Goal: Task Accomplishment & Management: Complete application form

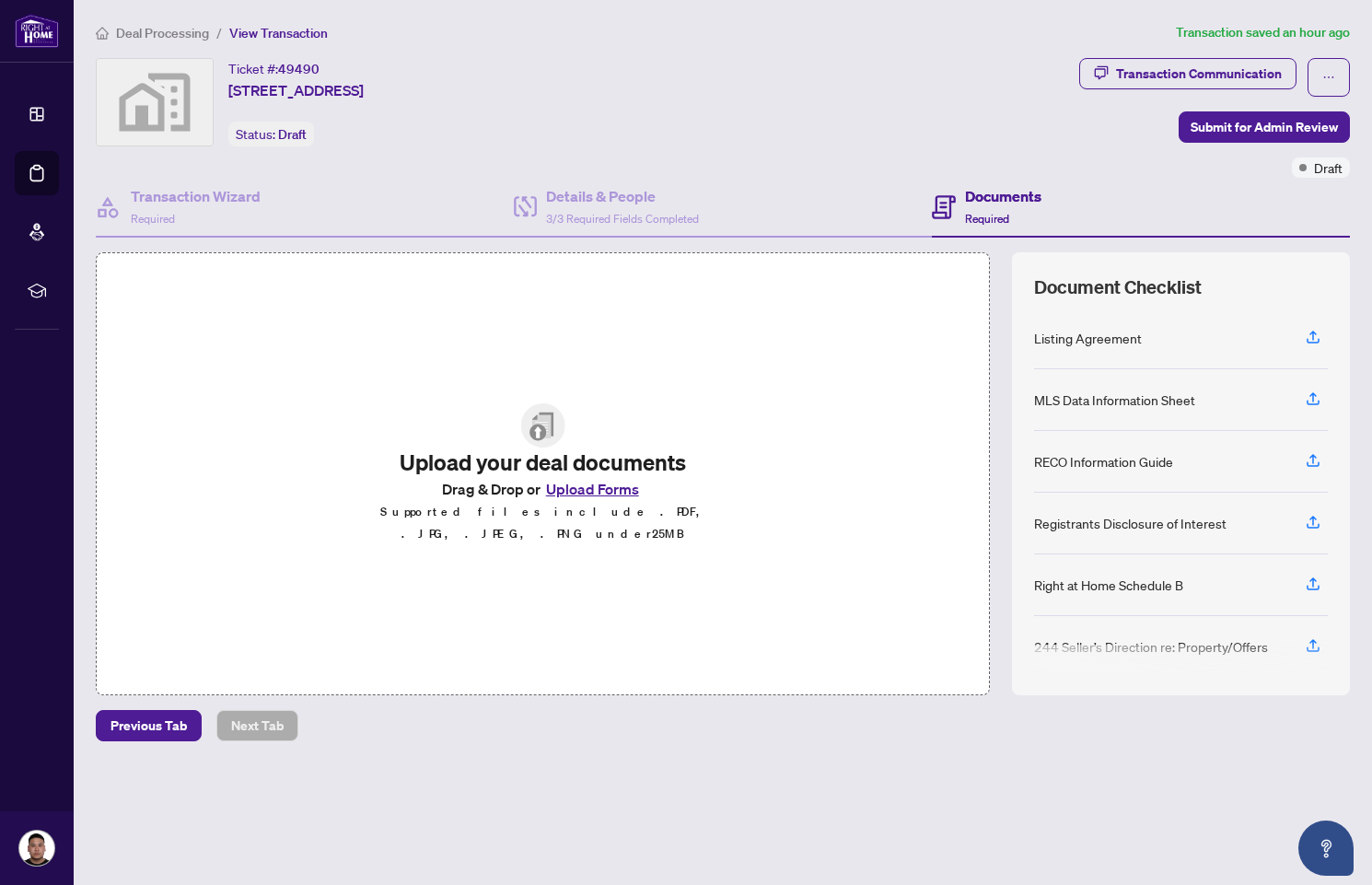
click at [431, 571] on div "Upload your deal documents Drag & Drop or Upload Forms Supported files include …" at bounding box center [543, 473] width 446 height 215
click at [615, 500] on button "Upload Forms" at bounding box center [592, 489] width 104 height 24
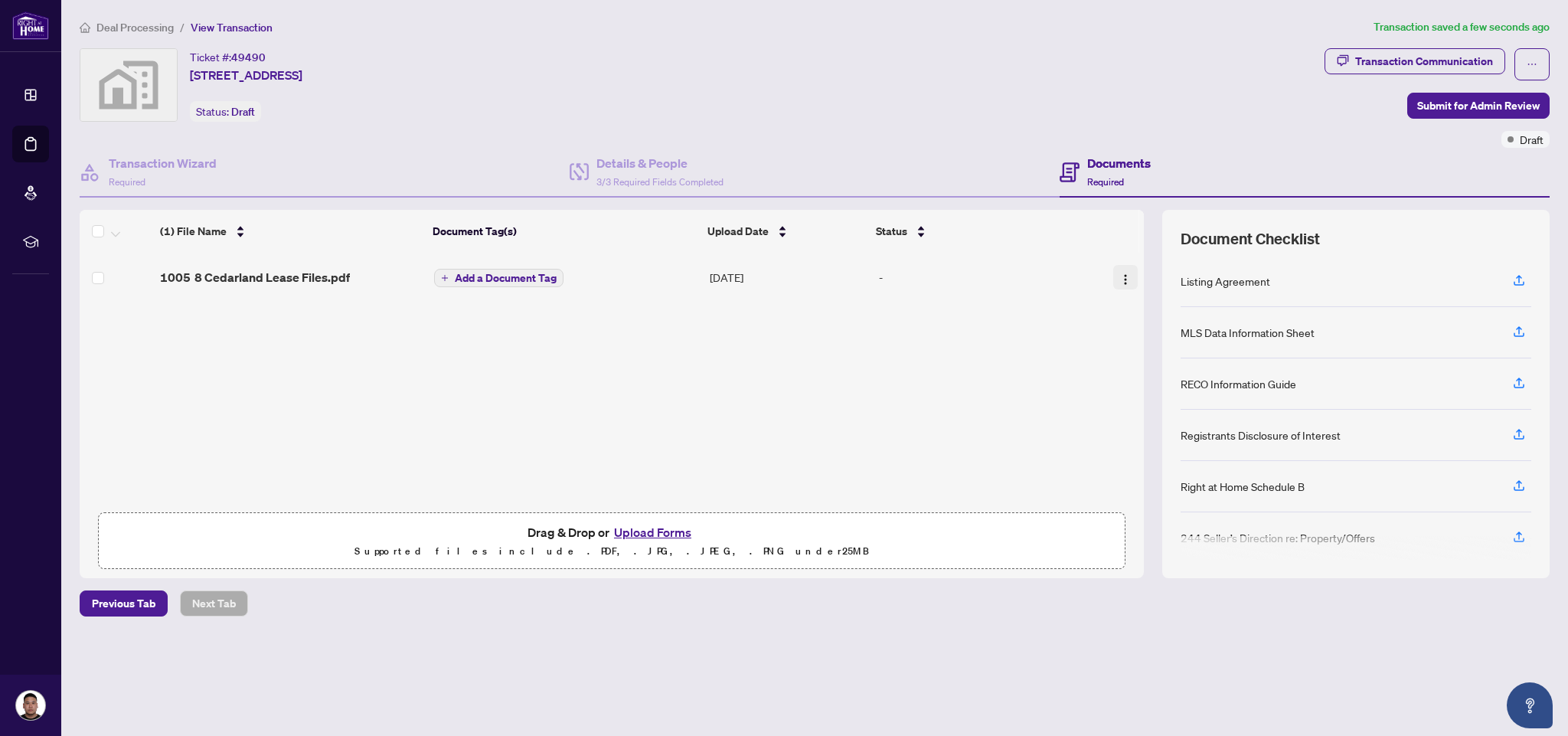
click at [1123, 283] on img "button" at bounding box center [1125, 279] width 12 height 12
click at [1059, 669] on div "Deal Processing / View Transaction Transaction saved a few seconds ago Ticket #…" at bounding box center [814, 344] width 1482 height 652
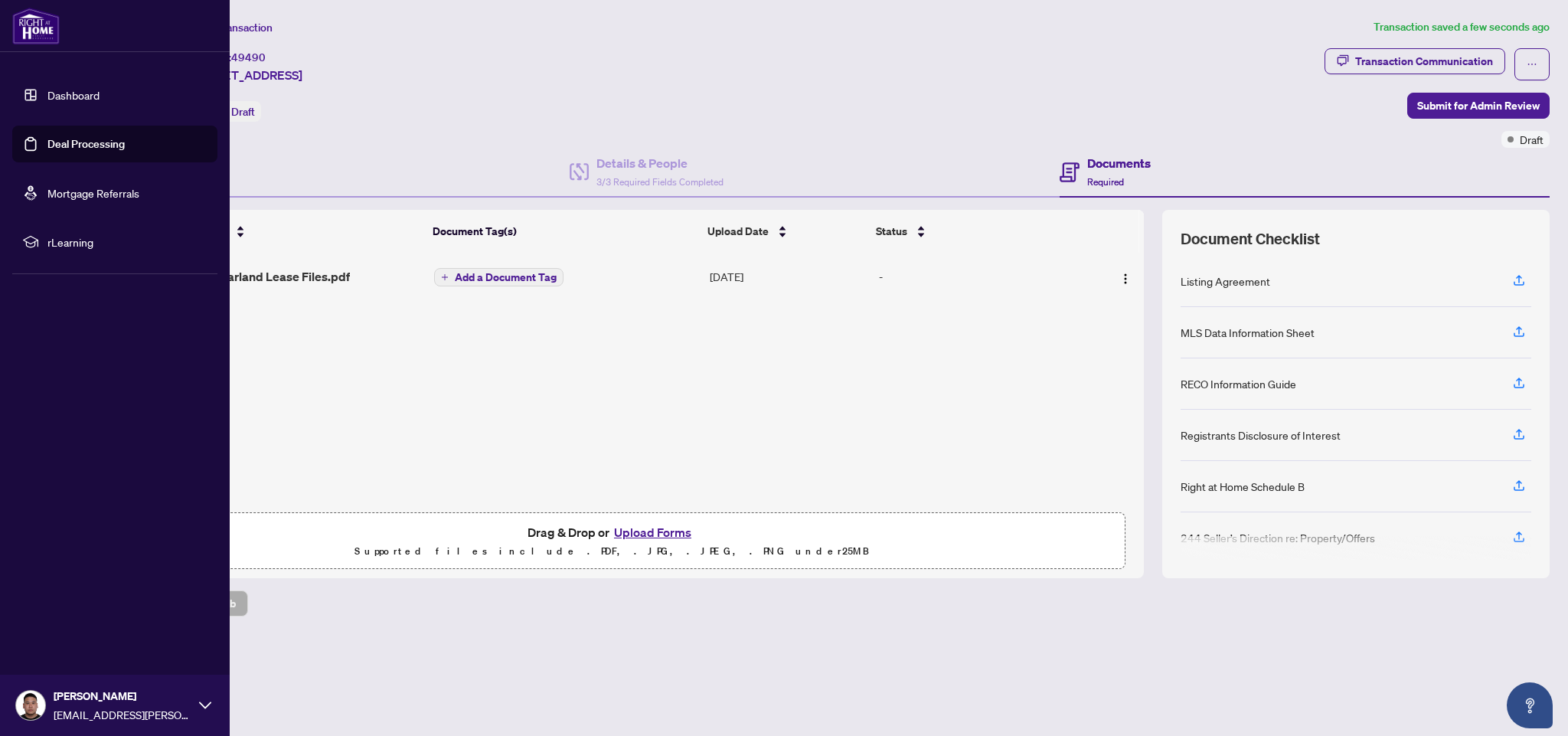
scroll to position [1, 0]
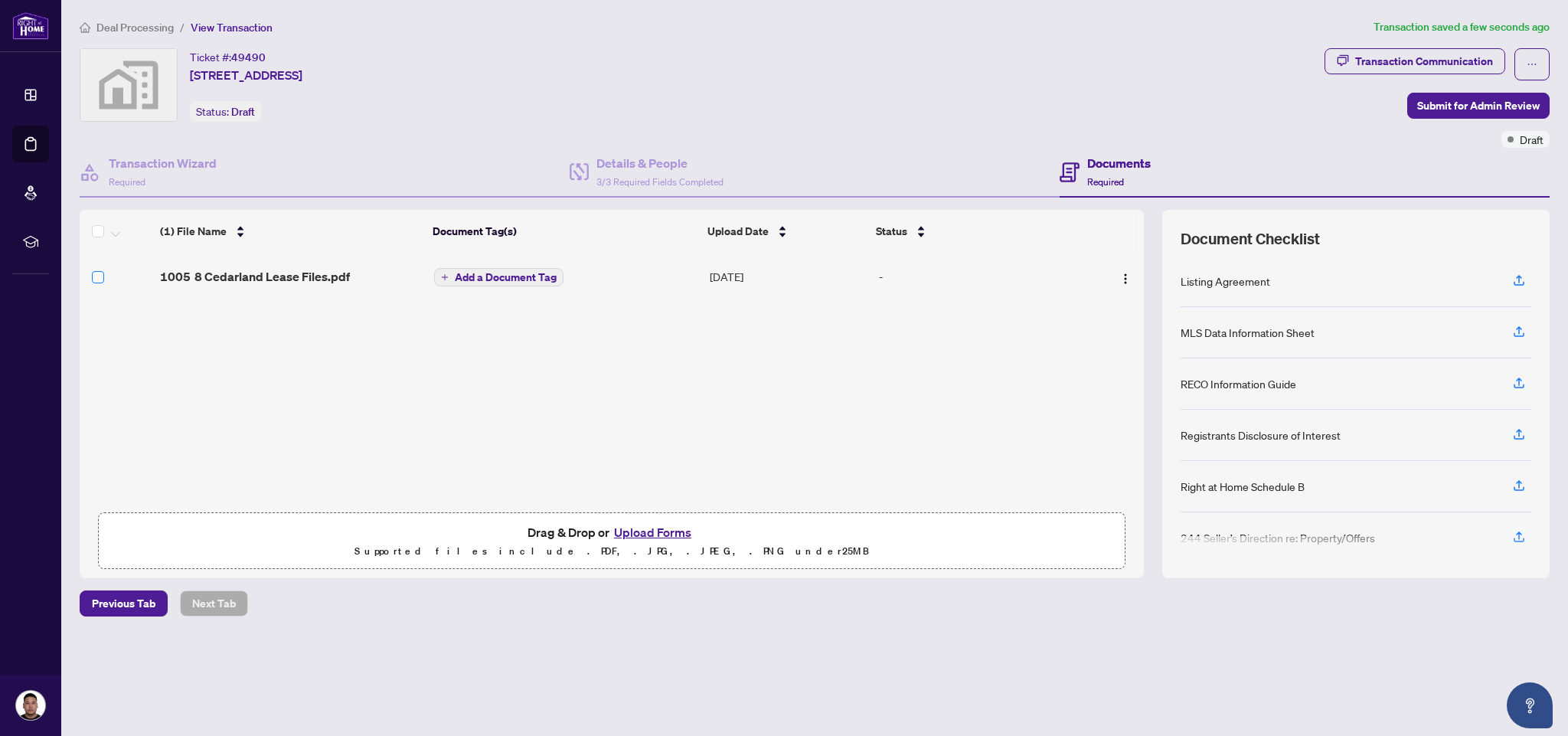
click at [102, 276] on span at bounding box center [97, 276] width 12 height 12
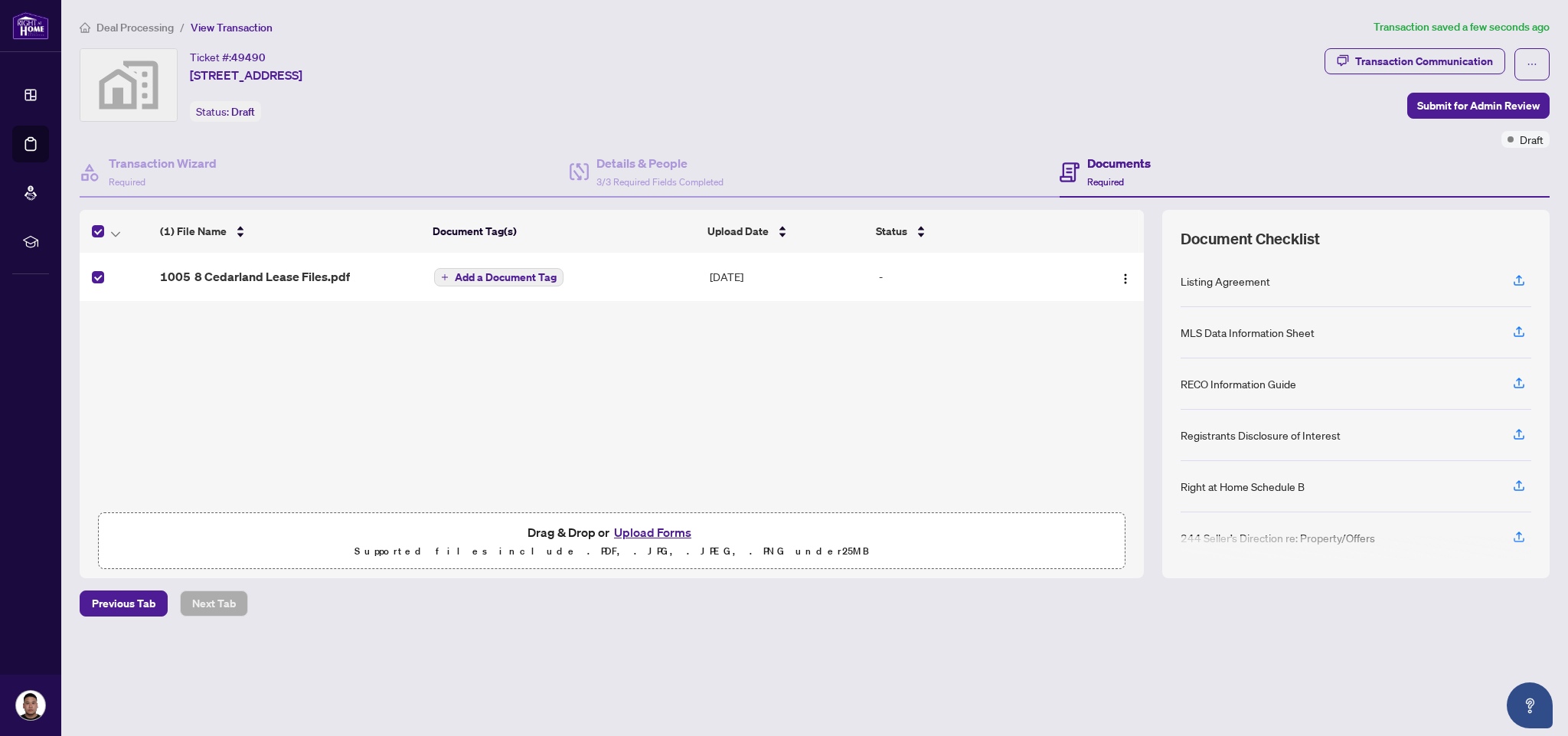
click at [102, 276] on span at bounding box center [97, 276] width 12 height 12
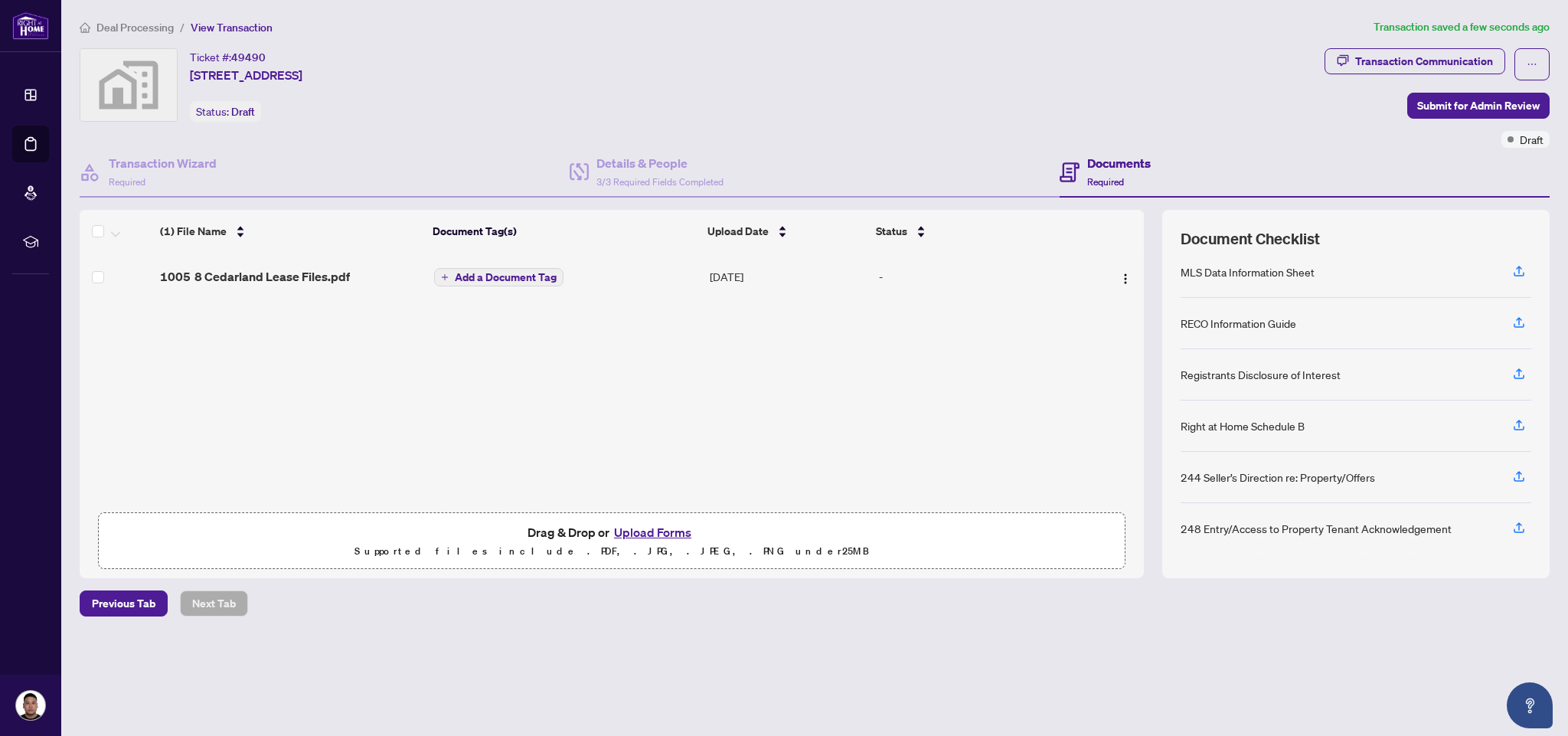
scroll to position [61, 0]
click at [1073, 369] on div "(1) File Name Document Tag(s) Upload Date Status 1005 8 Cedarland Lease Files.p…" at bounding box center [611, 394] width 1064 height 368
click at [1476, 113] on span "Submit for Admin Review" at bounding box center [1478, 105] width 122 height 24
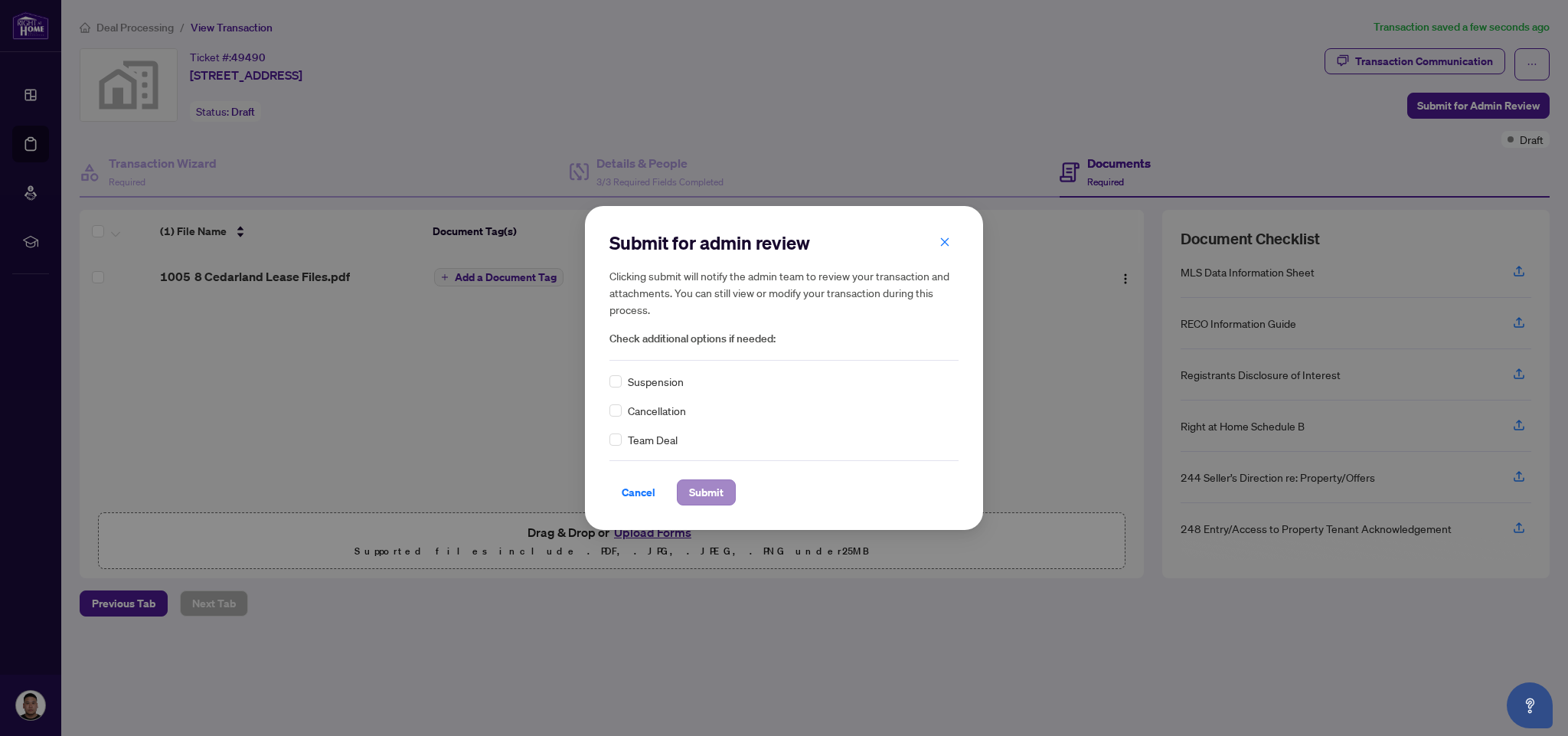
click at [718, 489] on span "Submit" at bounding box center [706, 493] width 35 height 24
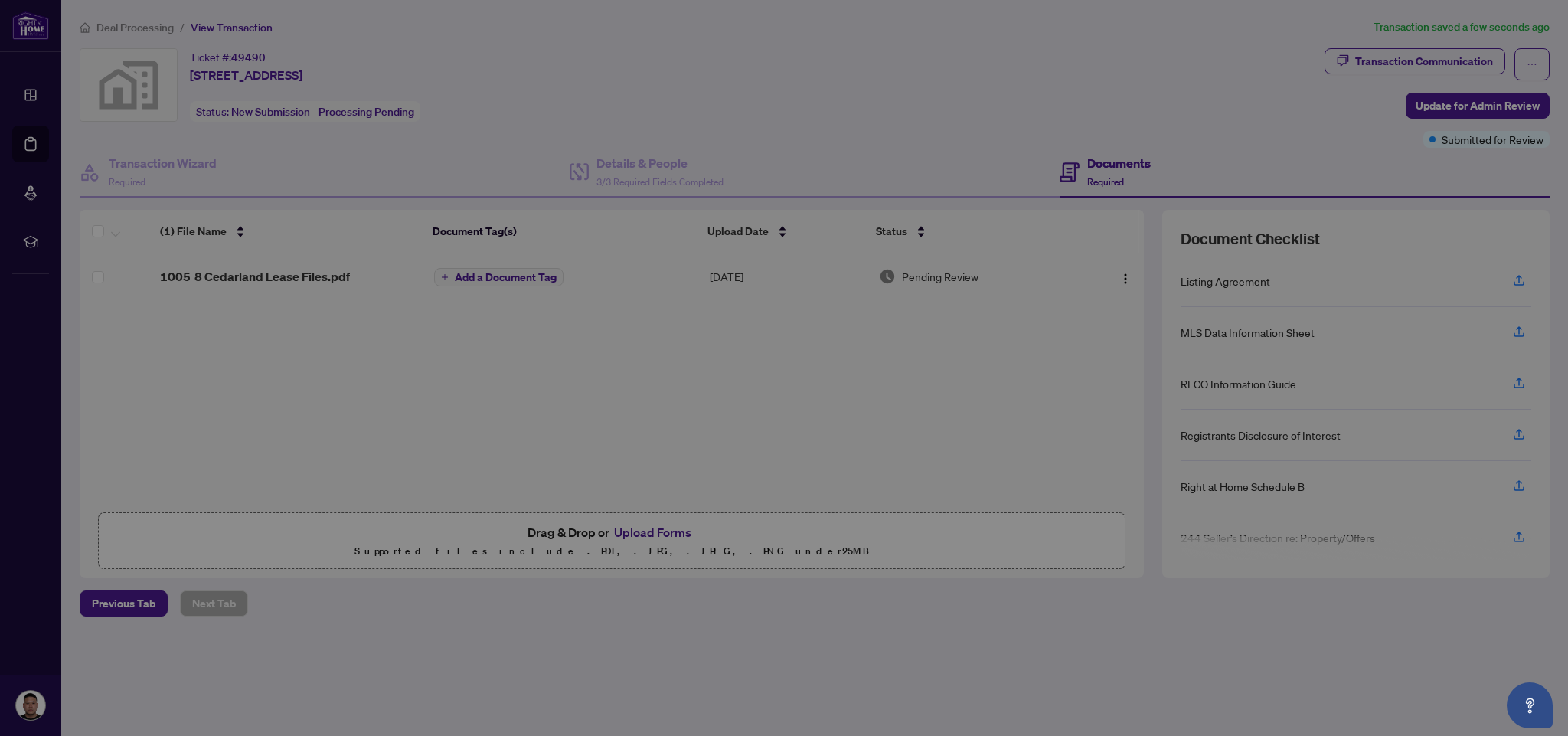
click at [500, 279] on div "Transaction submitted for review successfully. Proceed Cancel OK" at bounding box center [784, 368] width 1568 height 736
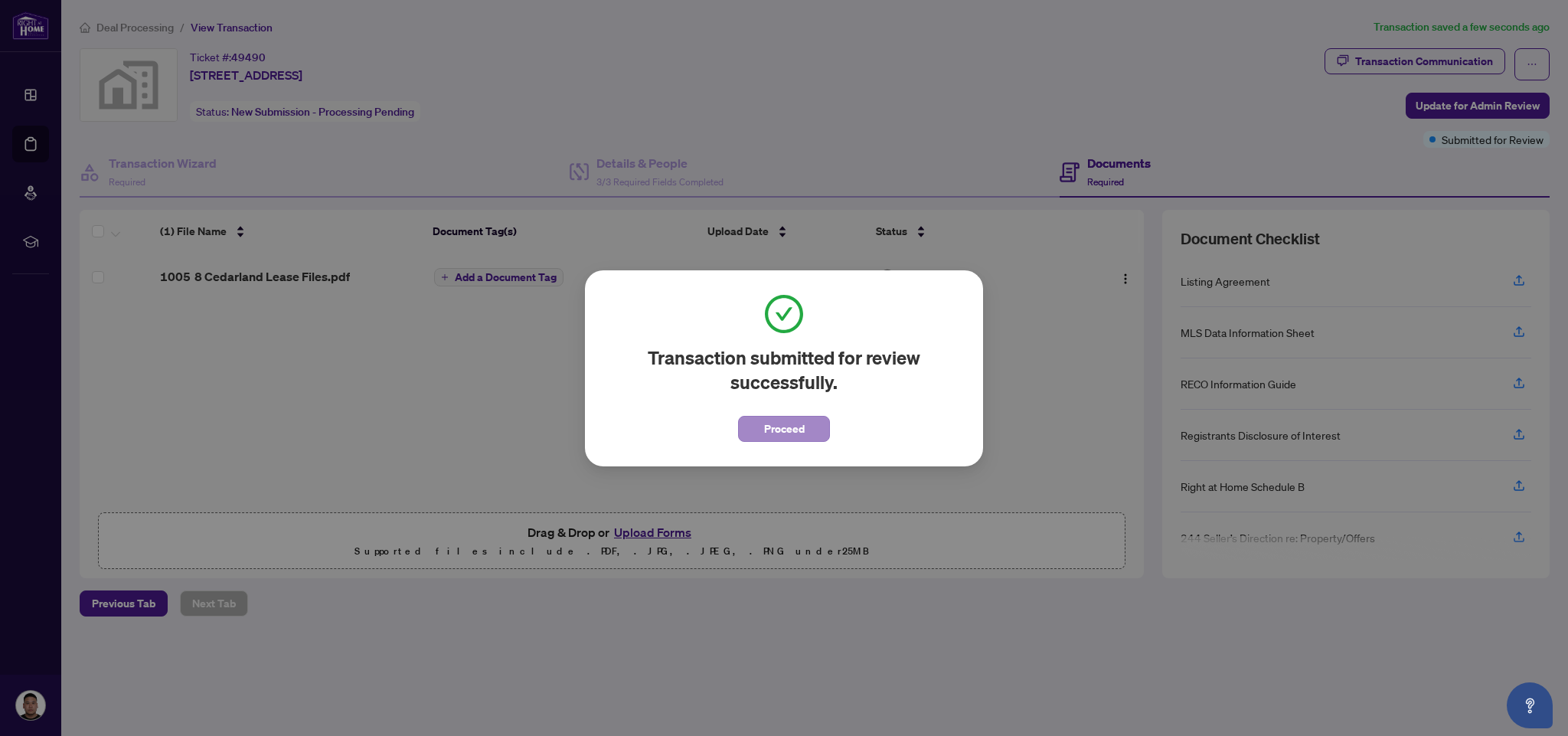
click at [803, 435] on span "Proceed" at bounding box center [784, 428] width 41 height 24
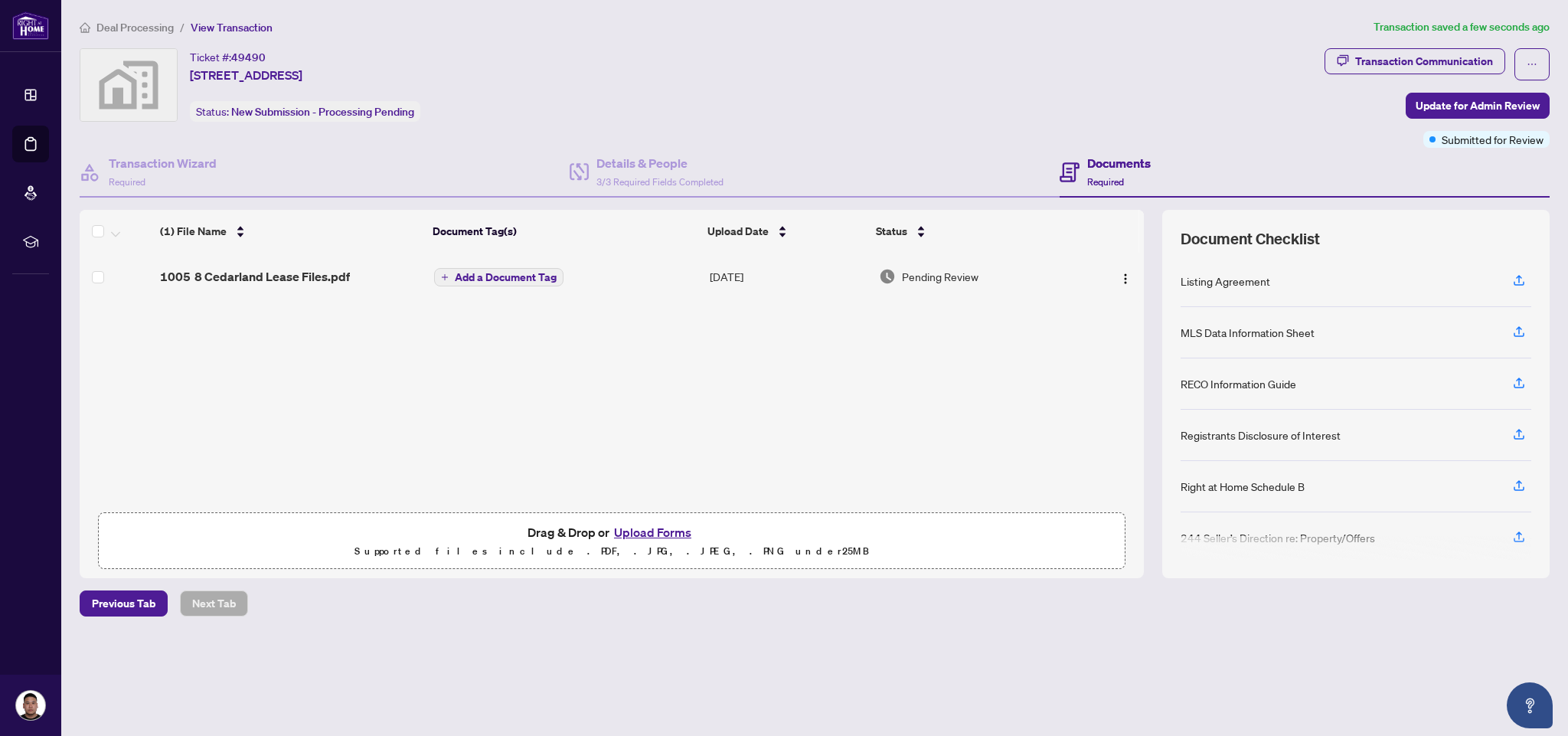
click at [455, 278] on span "Add a Document Tag" at bounding box center [505, 276] width 102 height 10
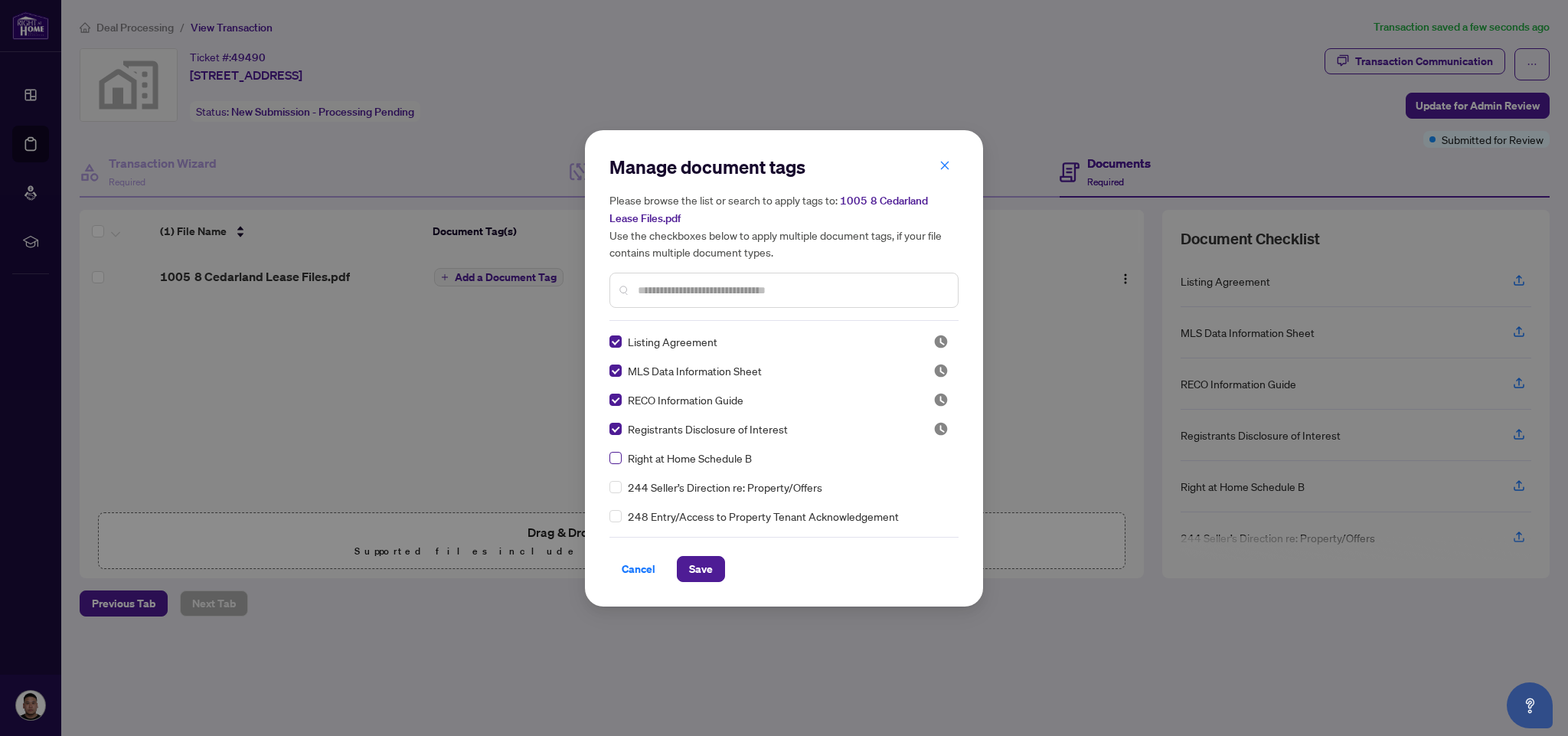
click at [613, 461] on span at bounding box center [615, 457] width 12 height 12
click at [617, 489] on span at bounding box center [615, 486] width 12 height 12
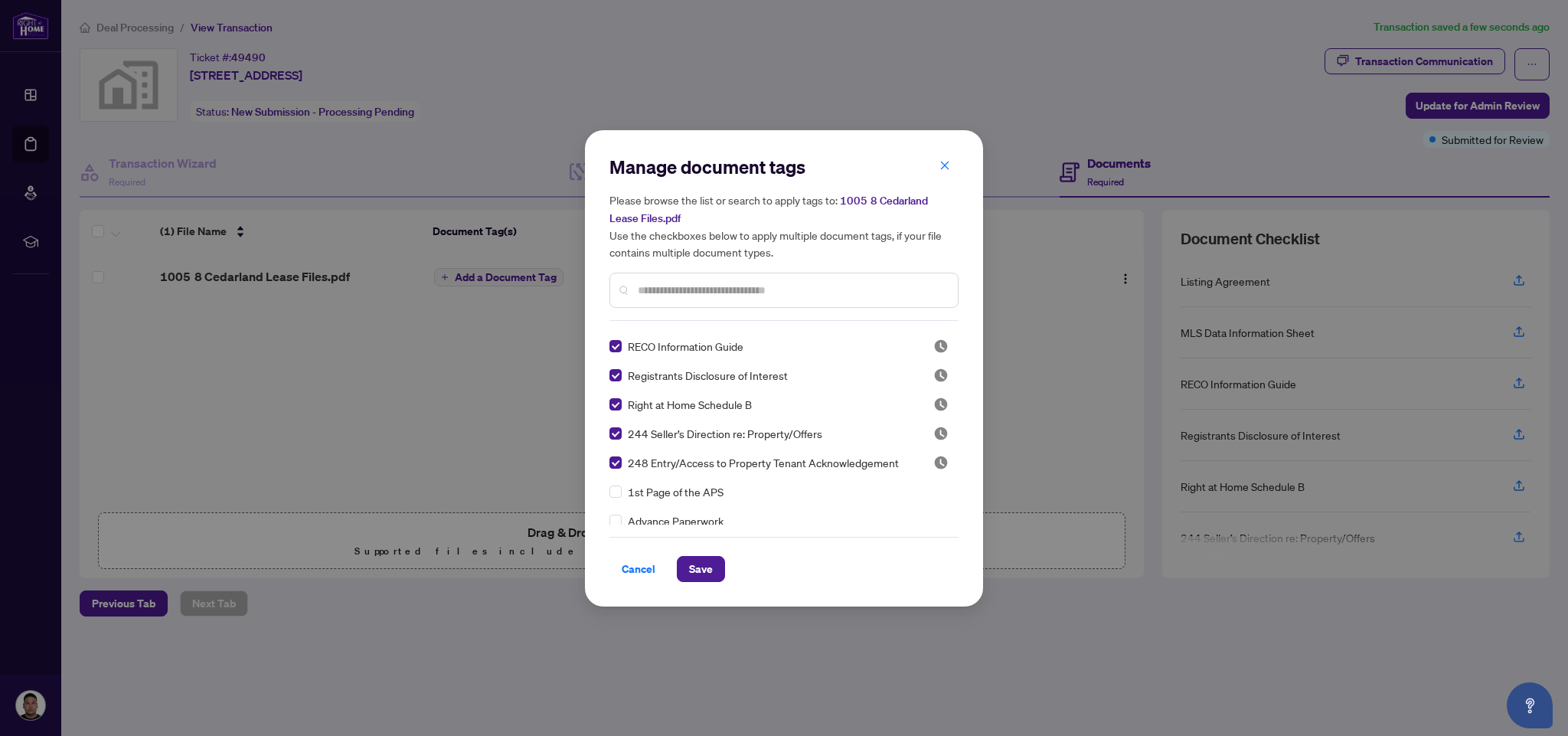
scroll to position [64, 0]
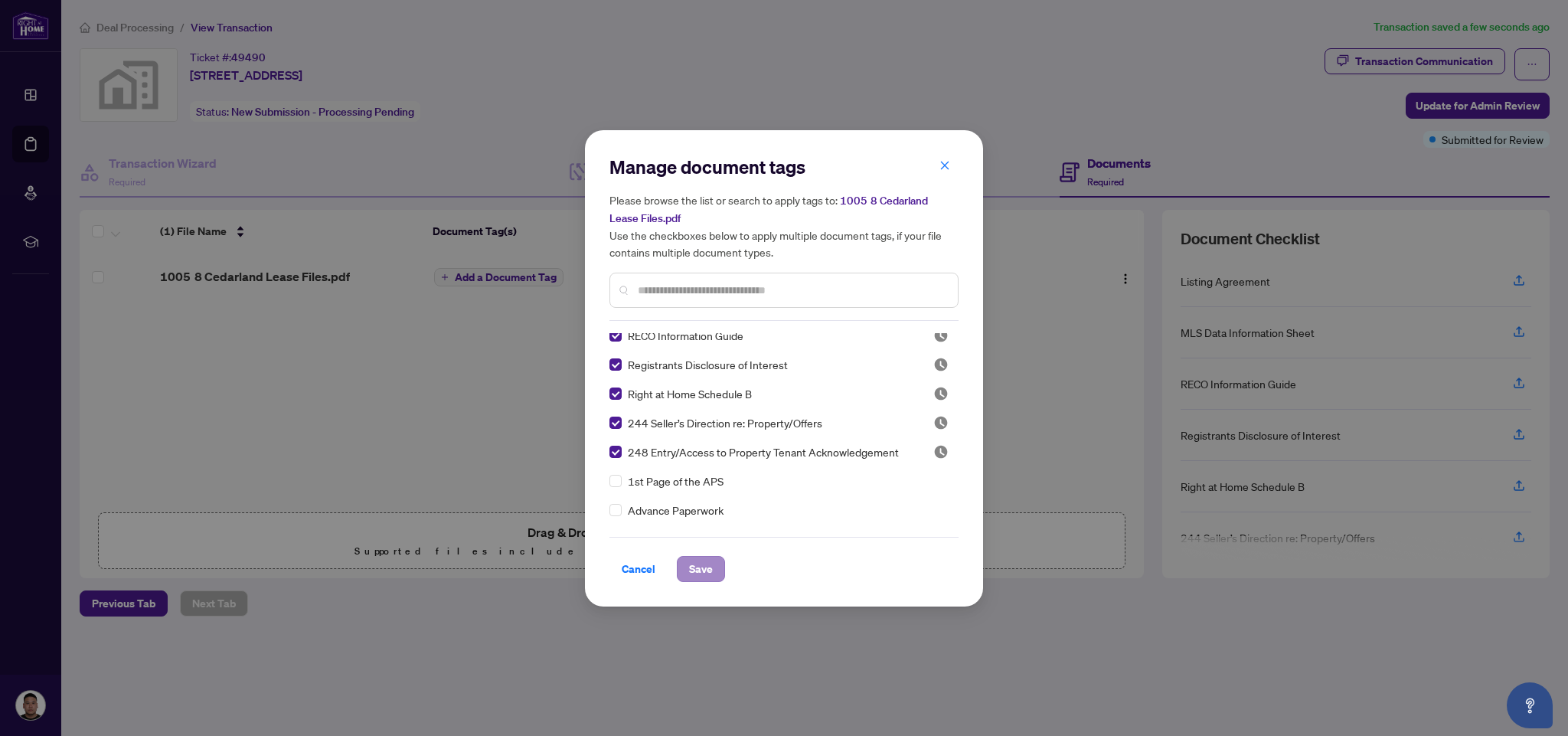
click at [708, 562] on span "Save" at bounding box center [701, 569] width 24 height 24
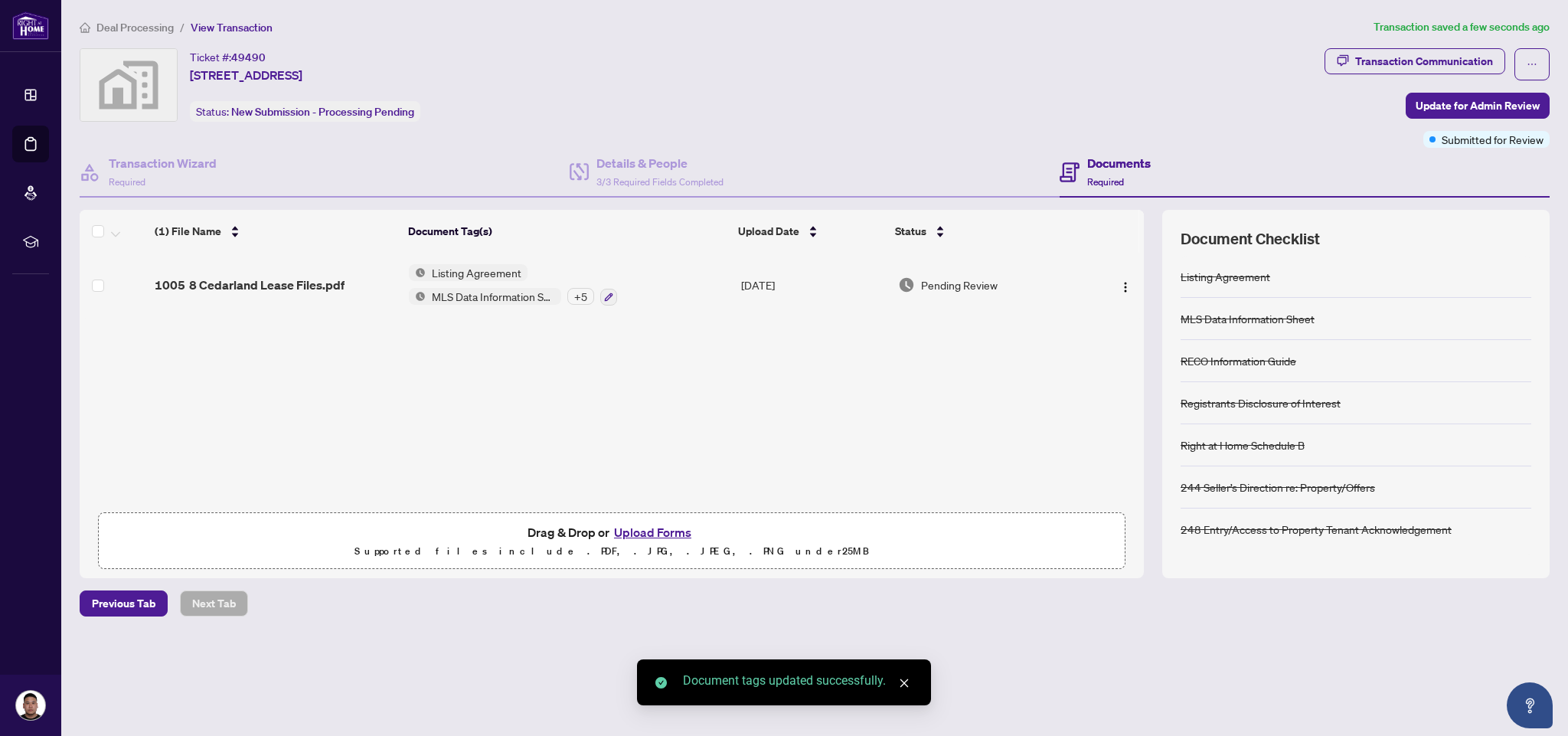
scroll to position [0, 0]
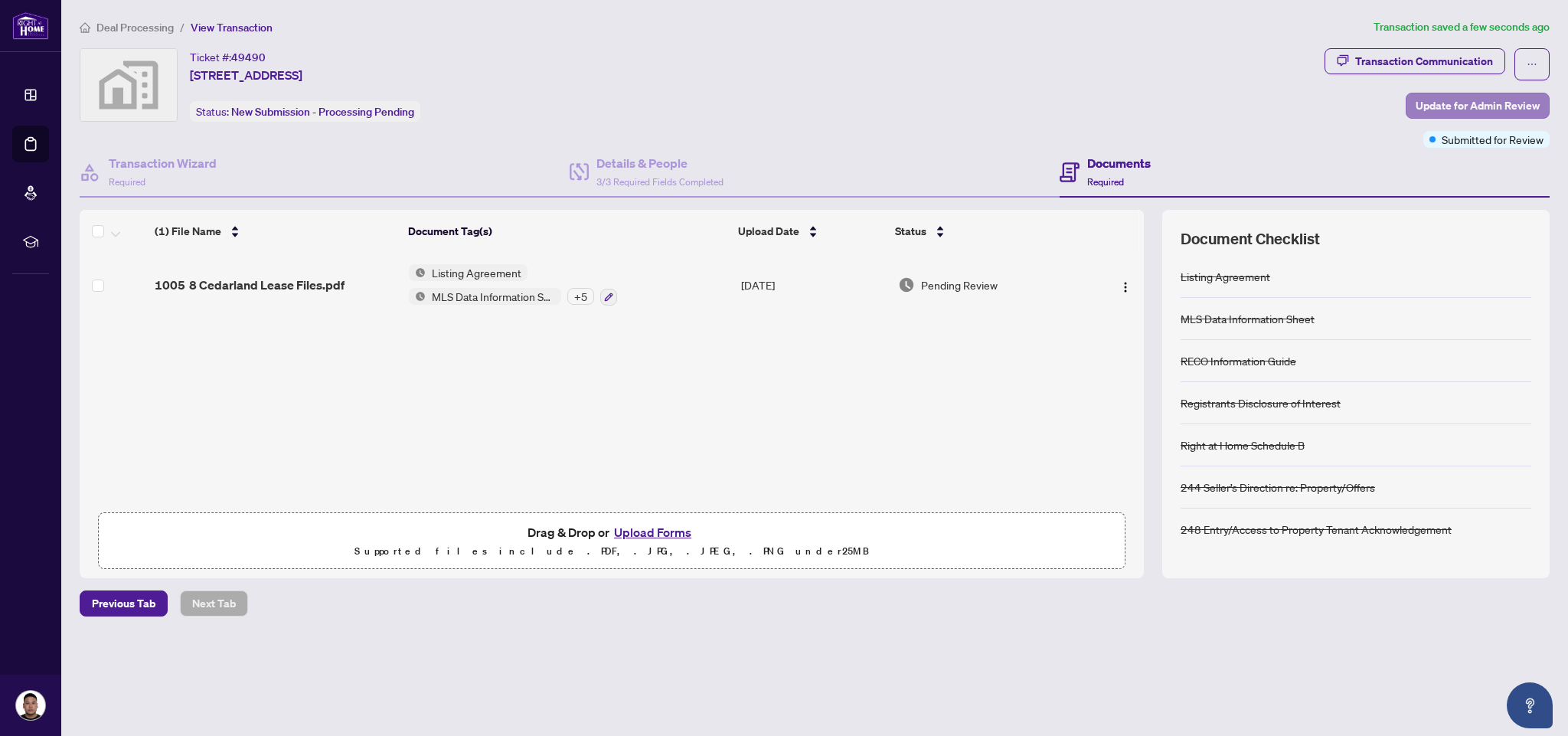
click at [1444, 110] on span "Update for Admin Review" at bounding box center [1477, 105] width 124 height 24
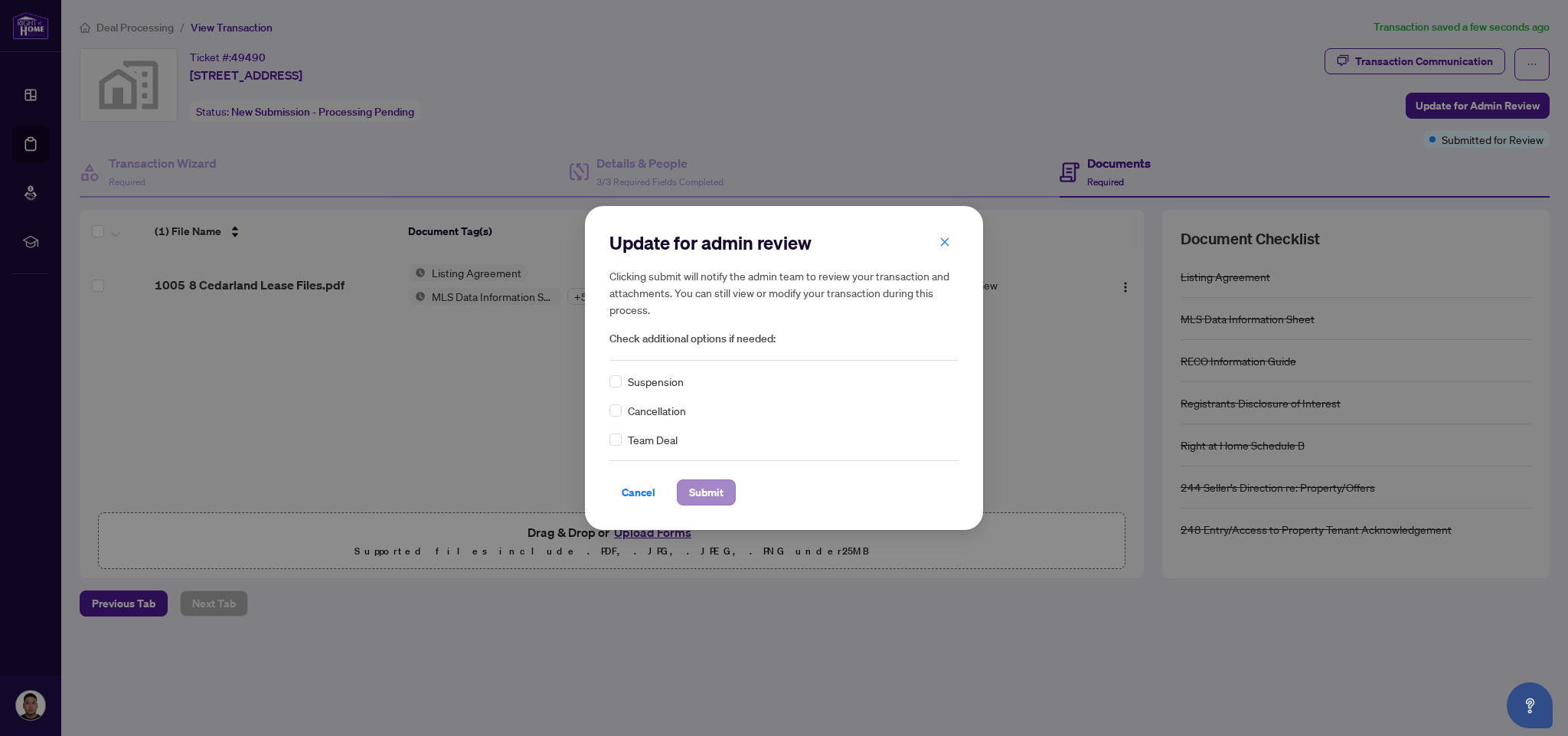
click at [704, 493] on span "Submit" at bounding box center [706, 493] width 35 height 24
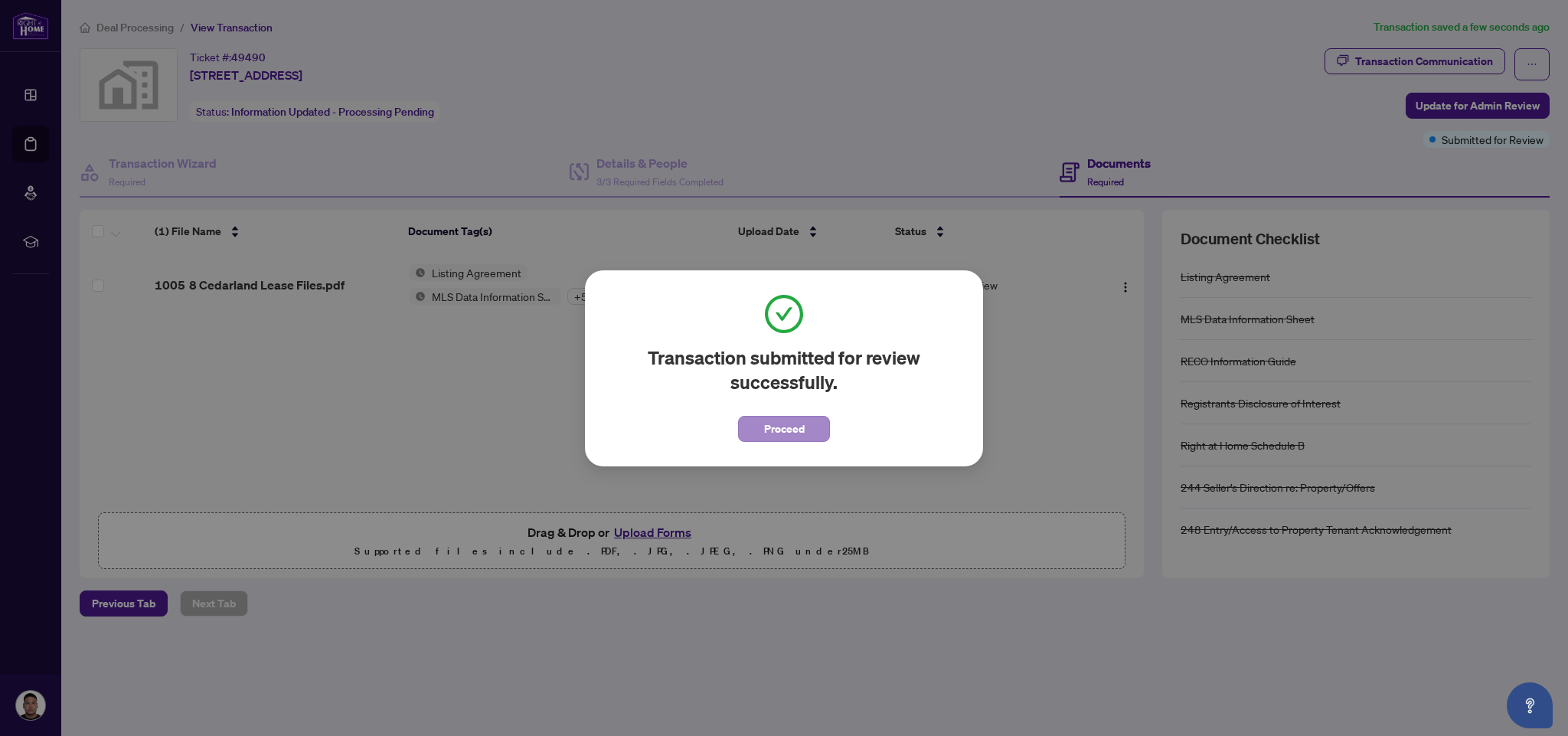
click at [815, 431] on button "Proceed" at bounding box center [784, 428] width 92 height 26
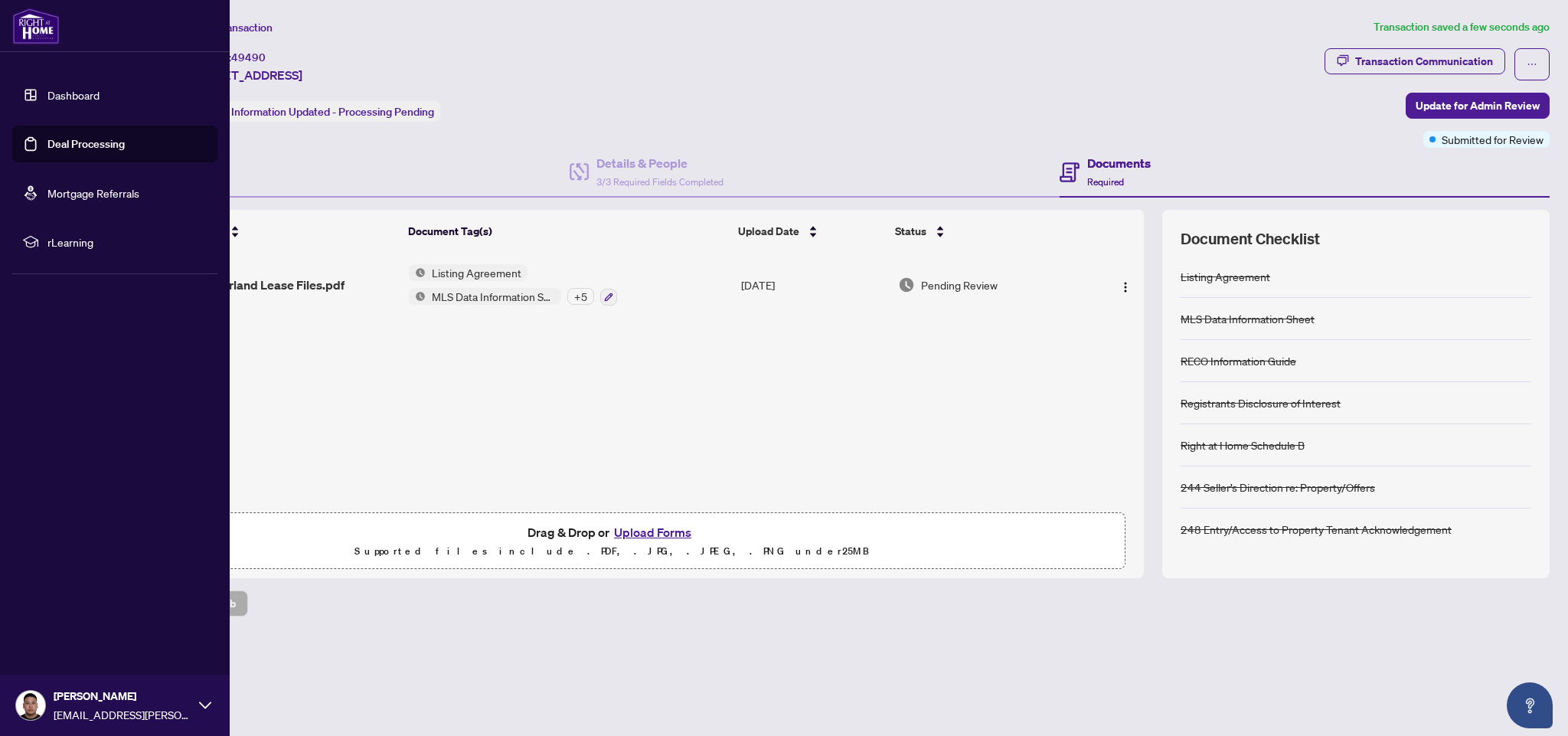
click at [53, 94] on link "Dashboard" at bounding box center [73, 95] width 52 height 14
